Goal: Find specific page/section: Find specific page/section

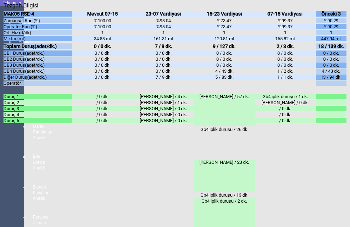
click at [4, 9] on icon "Kapat" at bounding box center [4, 9] width 0 height 0
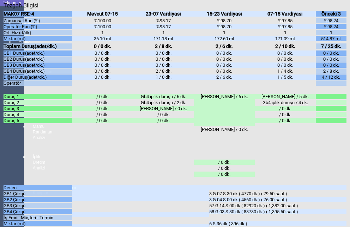
click at [343, 9] on div "Kapat" at bounding box center [175, 9] width 343 height 0
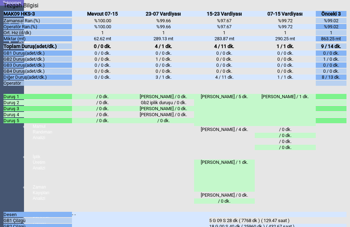
click at [339, 9] on div "Kapat" at bounding box center [175, 9] width 343 height 0
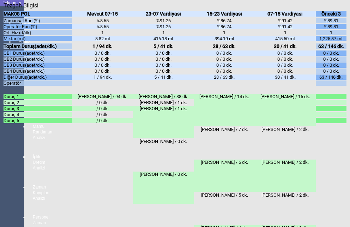
click at [4, 9] on icon "Kapat" at bounding box center [4, 9] width 0 height 0
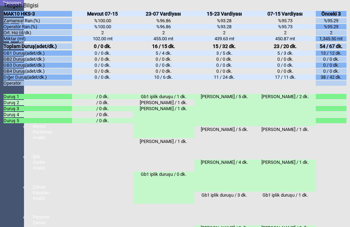
click at [4, 9] on icon "Kapat" at bounding box center [4, 9] width 0 height 0
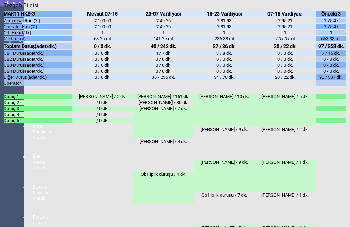
click at [4, 9] on icon "Kapat" at bounding box center [4, 9] width 0 height 0
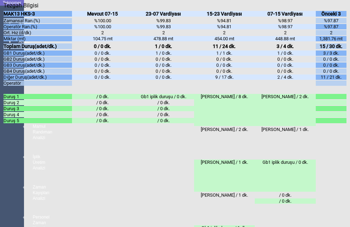
click at [4, 9] on icon "Kapat" at bounding box center [4, 9] width 0 height 0
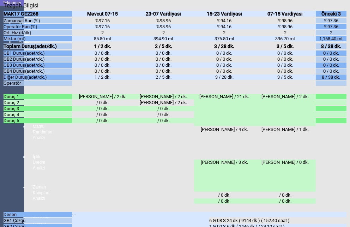
click at [344, 9] on div "Kapat" at bounding box center [175, 9] width 343 height 0
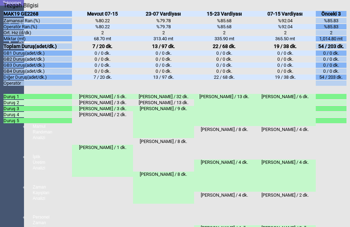
click at [4, 9] on icon "Kapat" at bounding box center [4, 9] width 0 height 0
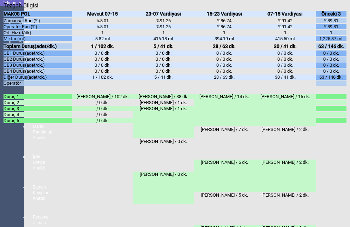
click at [4, 9] on icon "Kapat" at bounding box center [4, 9] width 0 height 0
